Goal: Find specific page/section: Find specific page/section

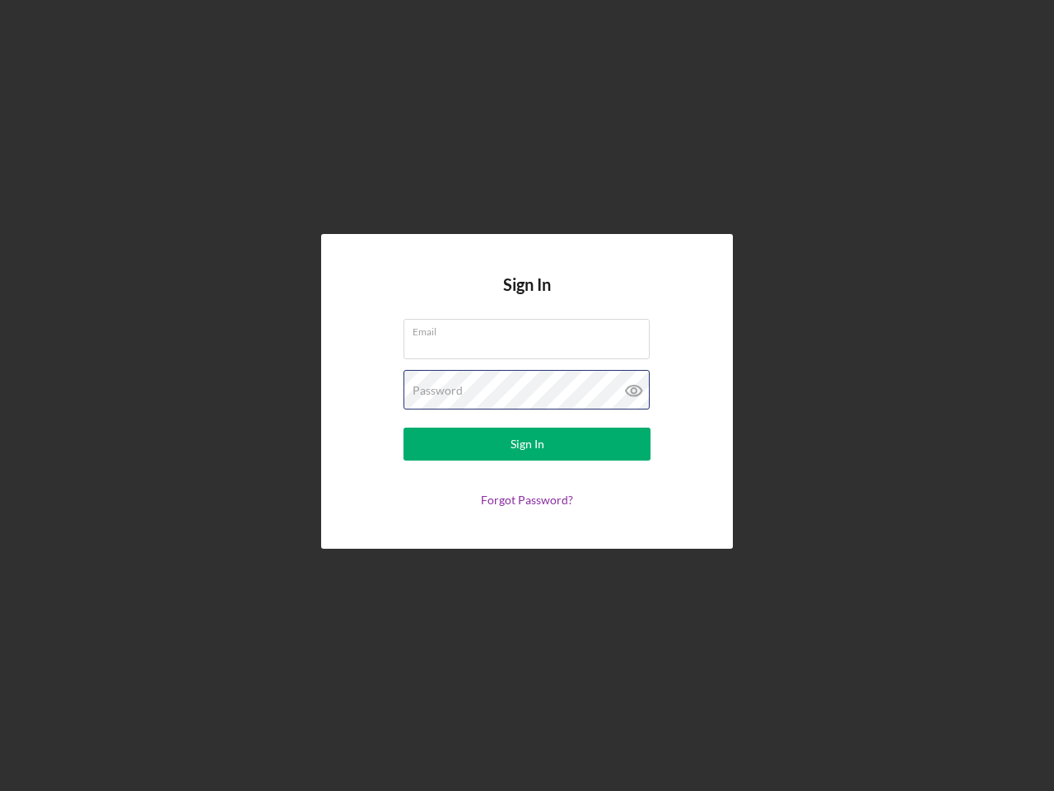
click at [527, 395] on div "Password" at bounding box center [527, 390] width 247 height 41
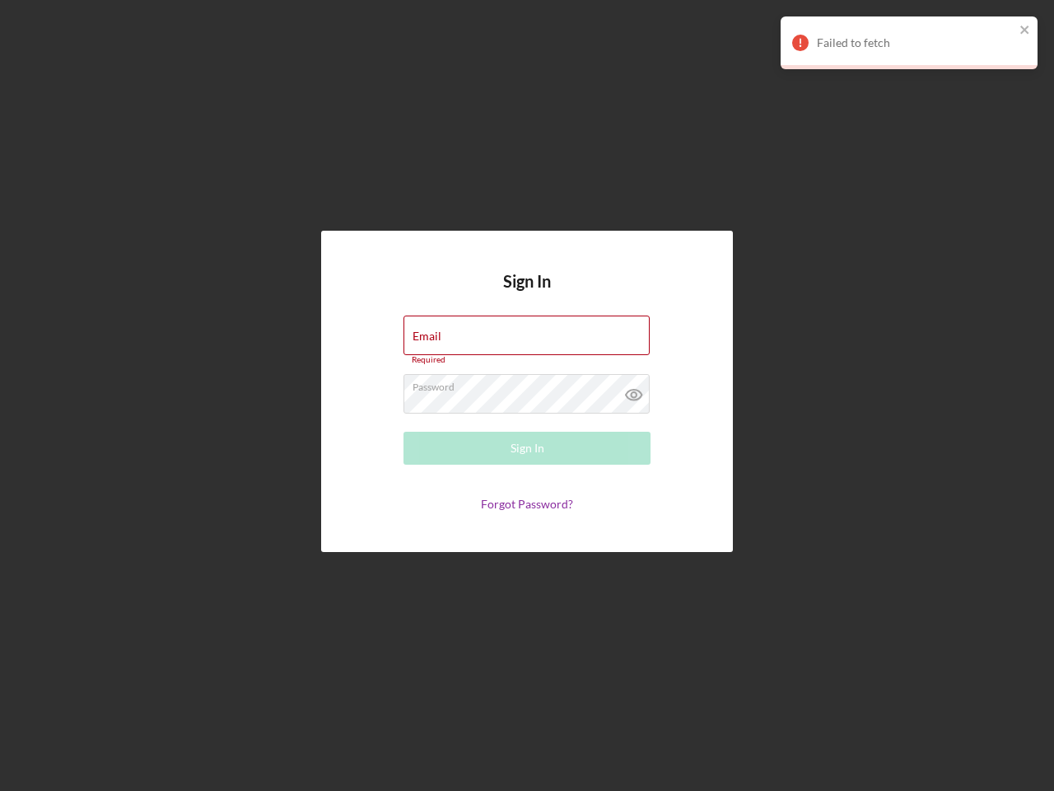
click at [634, 390] on icon at bounding box center [634, 394] width 41 height 41
